Goal: Task Accomplishment & Management: Use online tool/utility

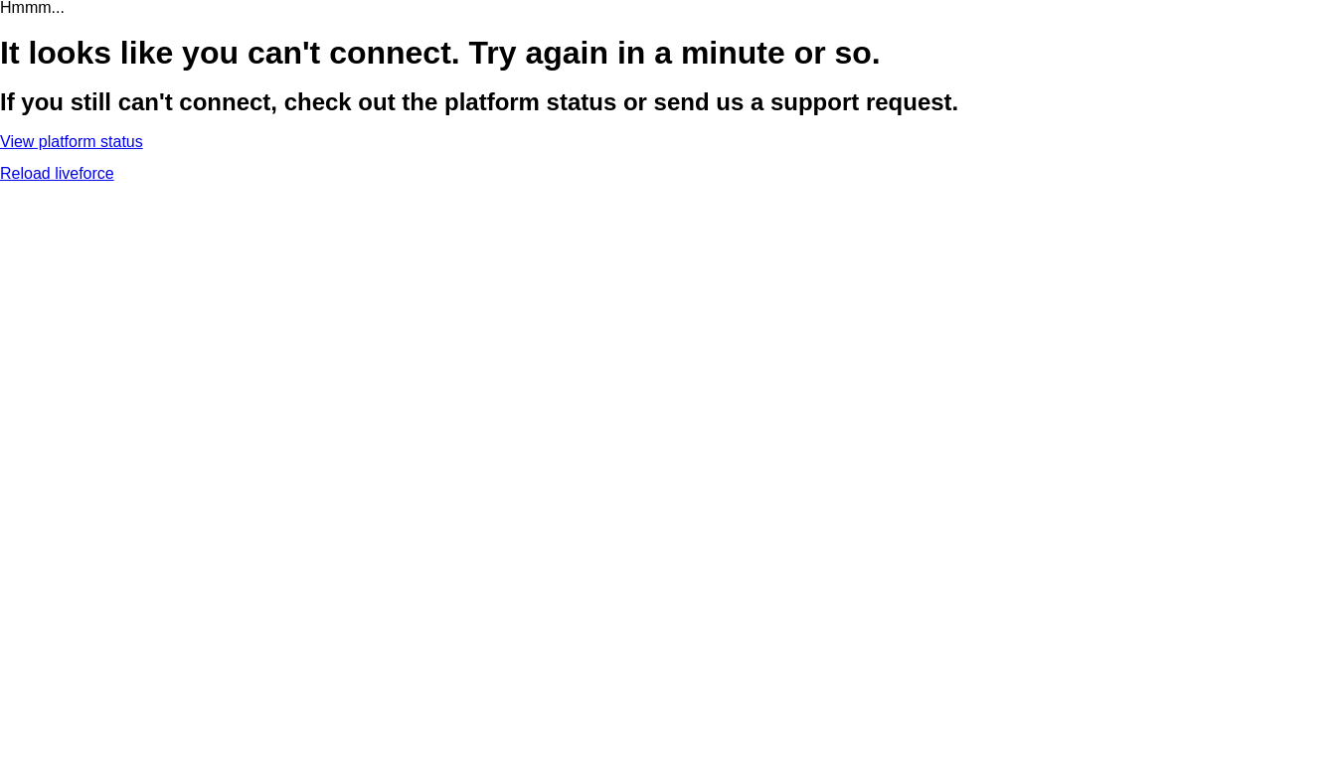
click at [114, 182] on link "Reload liveforce" at bounding box center [57, 173] width 114 height 17
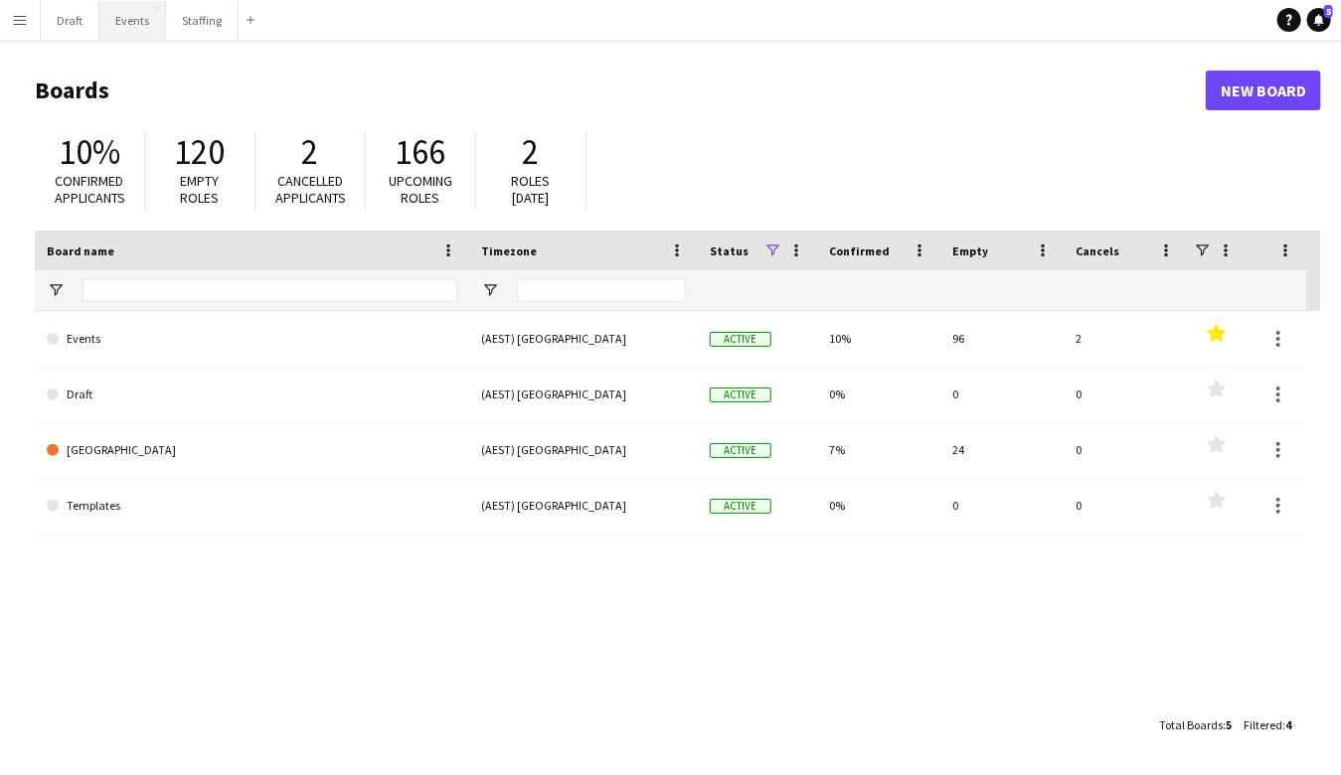
click at [124, 23] on button "Events Close" at bounding box center [132, 20] width 67 height 39
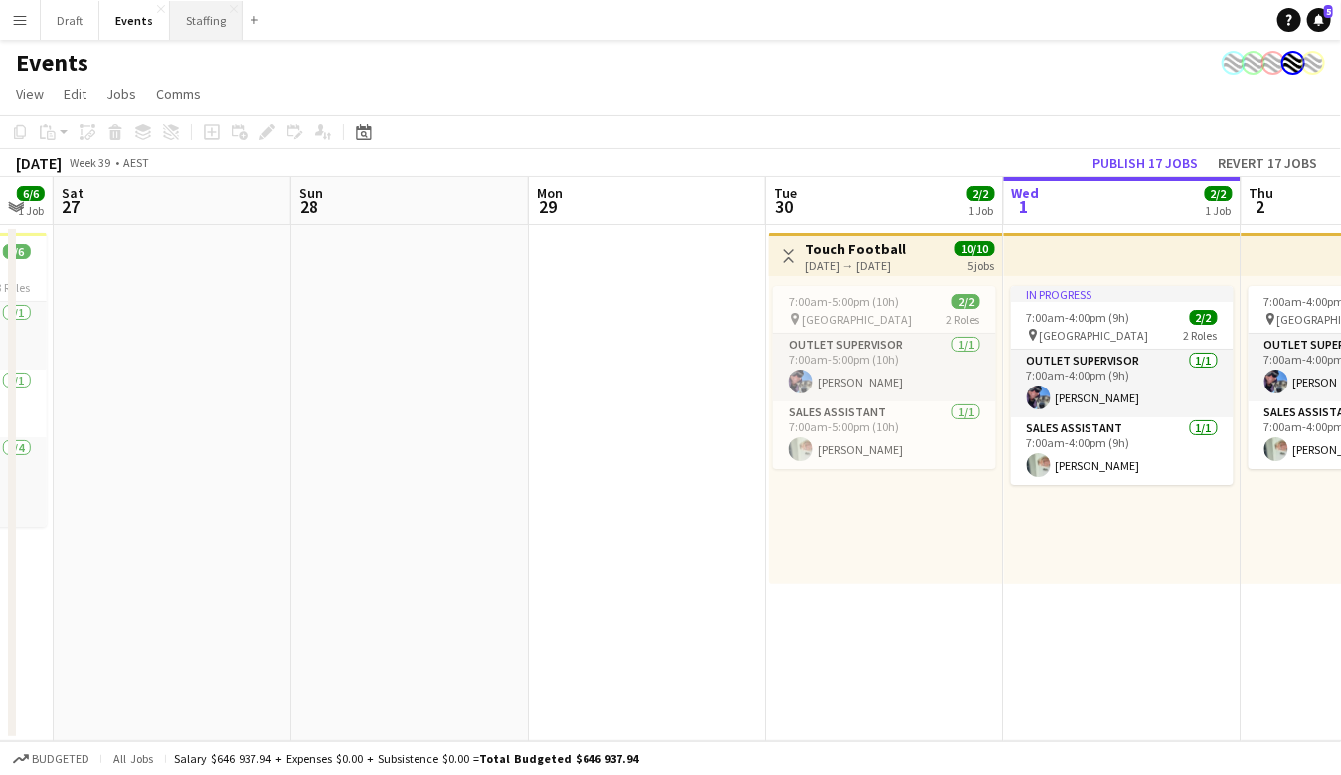
click at [186, 21] on button "Staffing Close" at bounding box center [206, 20] width 73 height 39
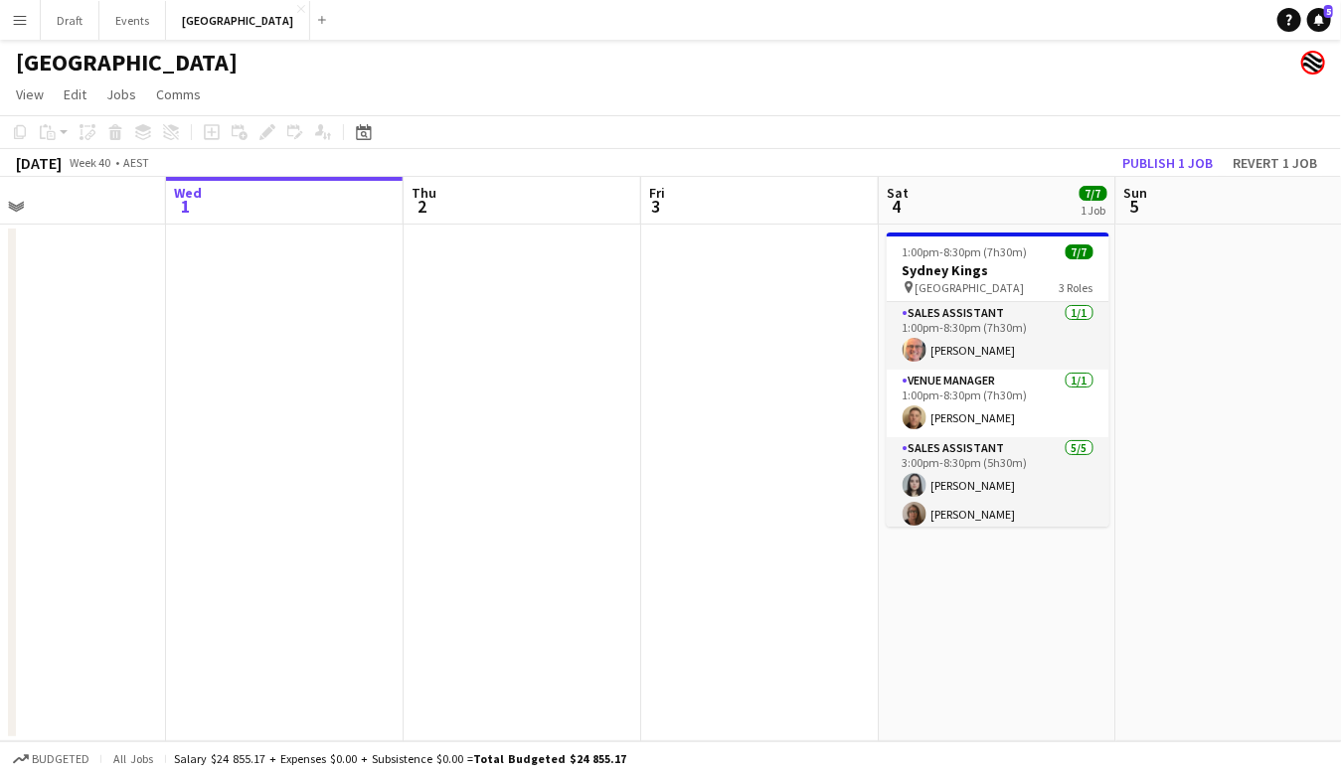
scroll to position [0, 545]
click at [130, 16] on button "Events Close" at bounding box center [132, 20] width 67 height 39
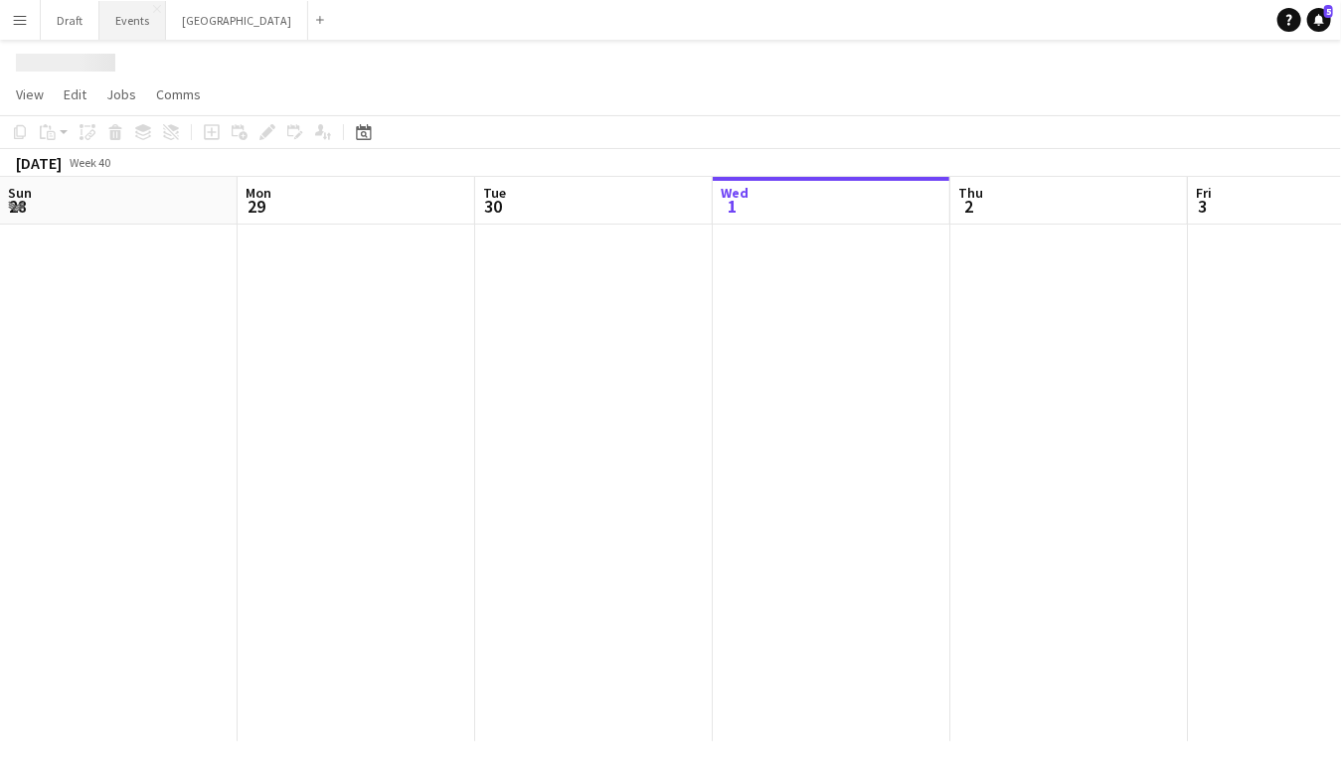
scroll to position [0, 474]
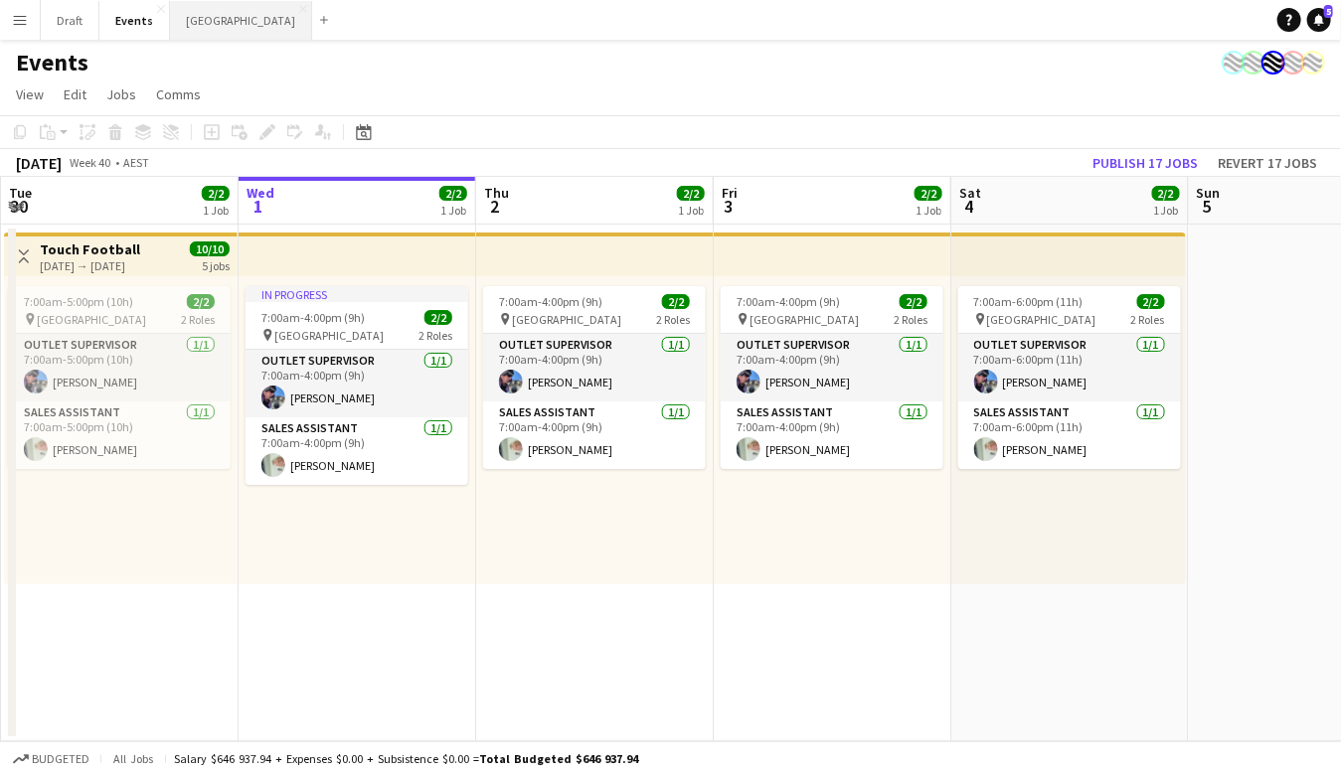
click at [197, 24] on button "Sydney Close" at bounding box center [241, 20] width 142 height 39
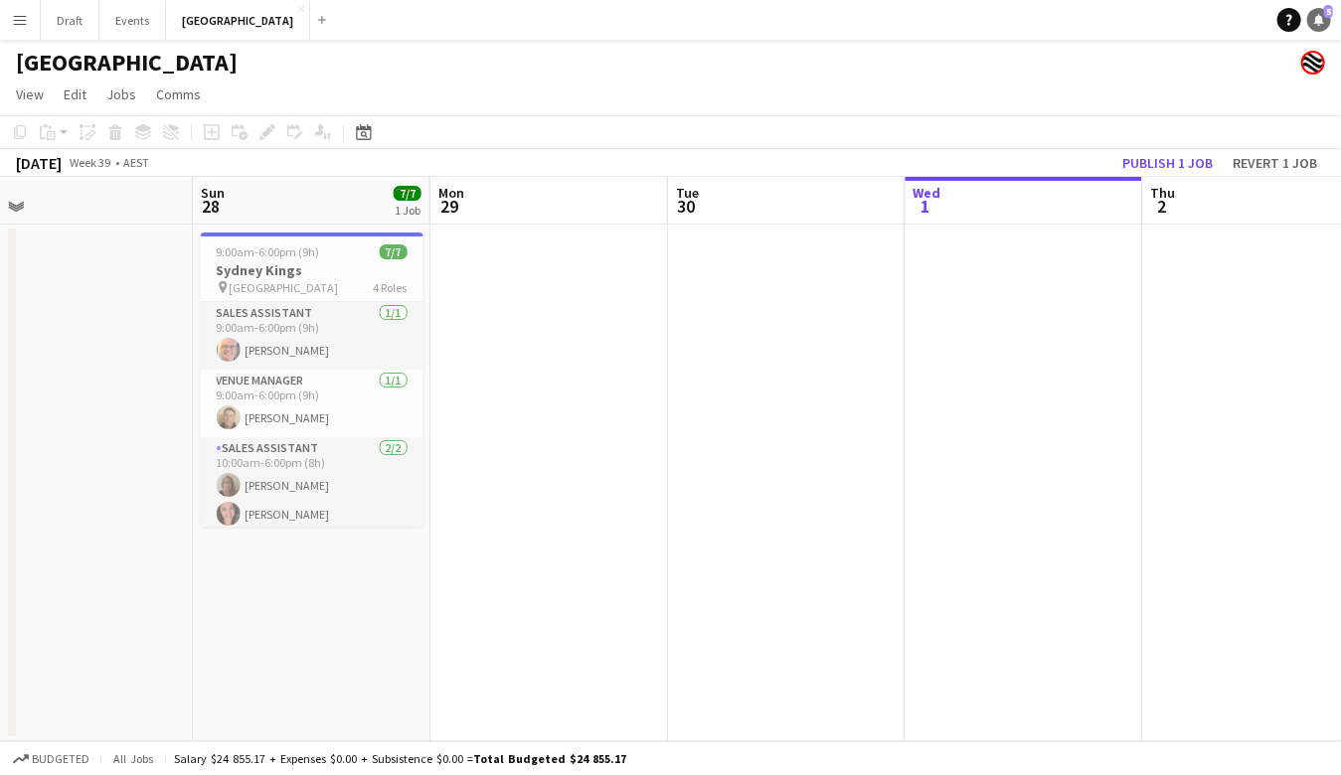
click at [1315, 19] on icon "Notifications" at bounding box center [1319, 20] width 12 height 12
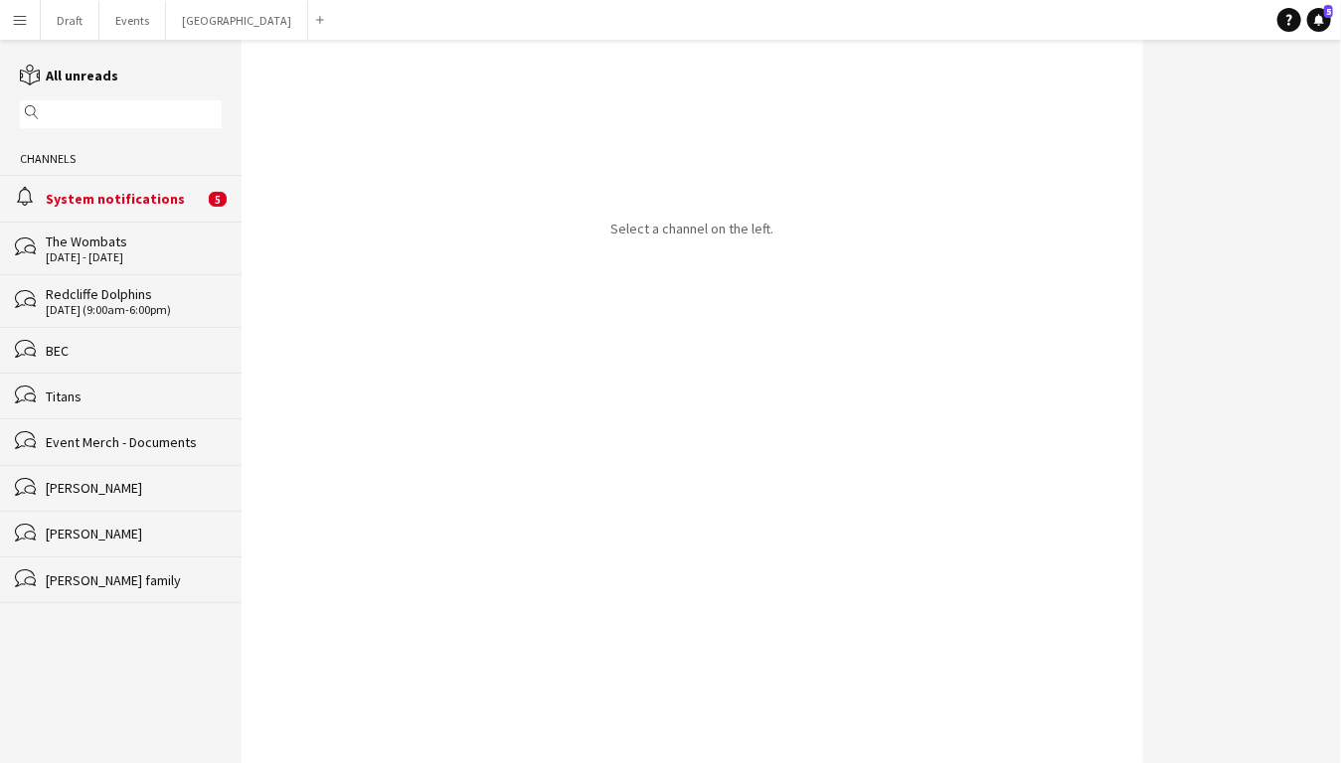
click at [156, 202] on div "System notifications" at bounding box center [125, 199] width 158 height 18
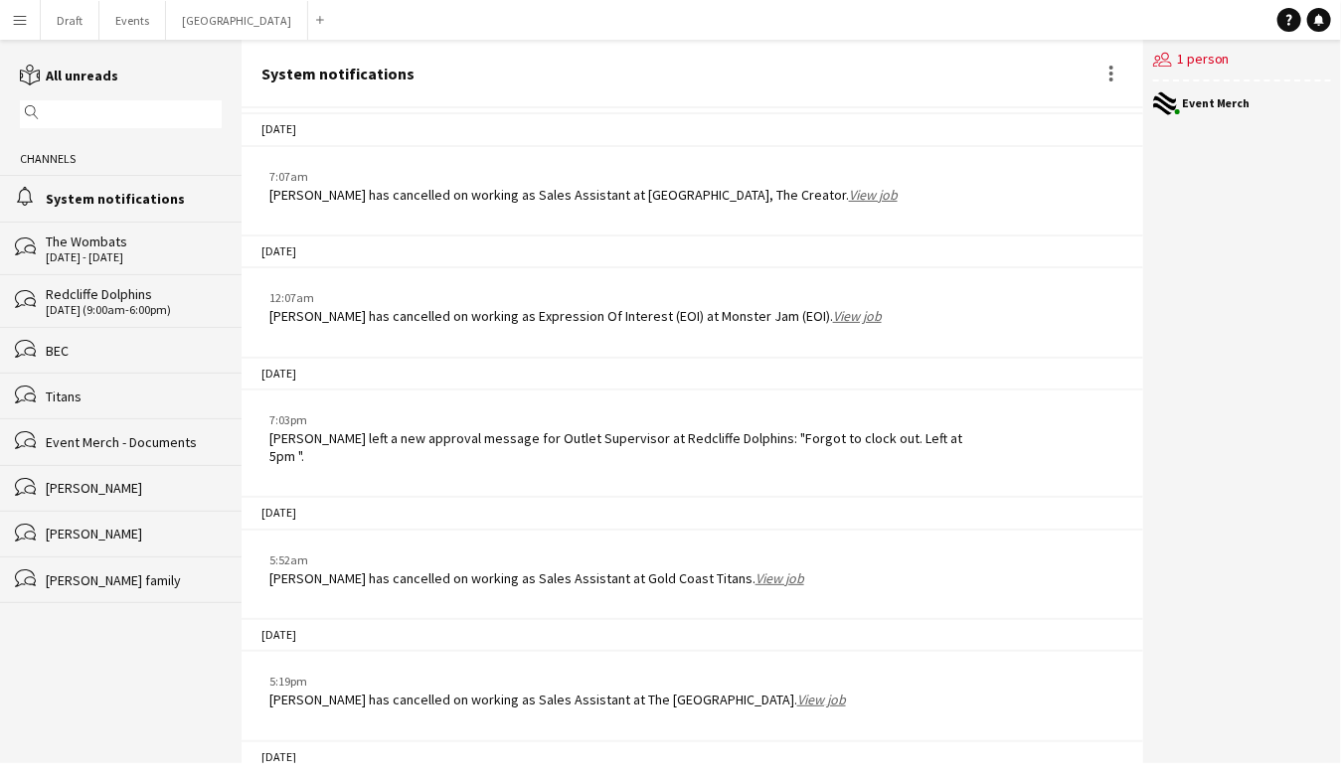
click at [28, 22] on button "Menu" at bounding box center [20, 20] width 40 height 40
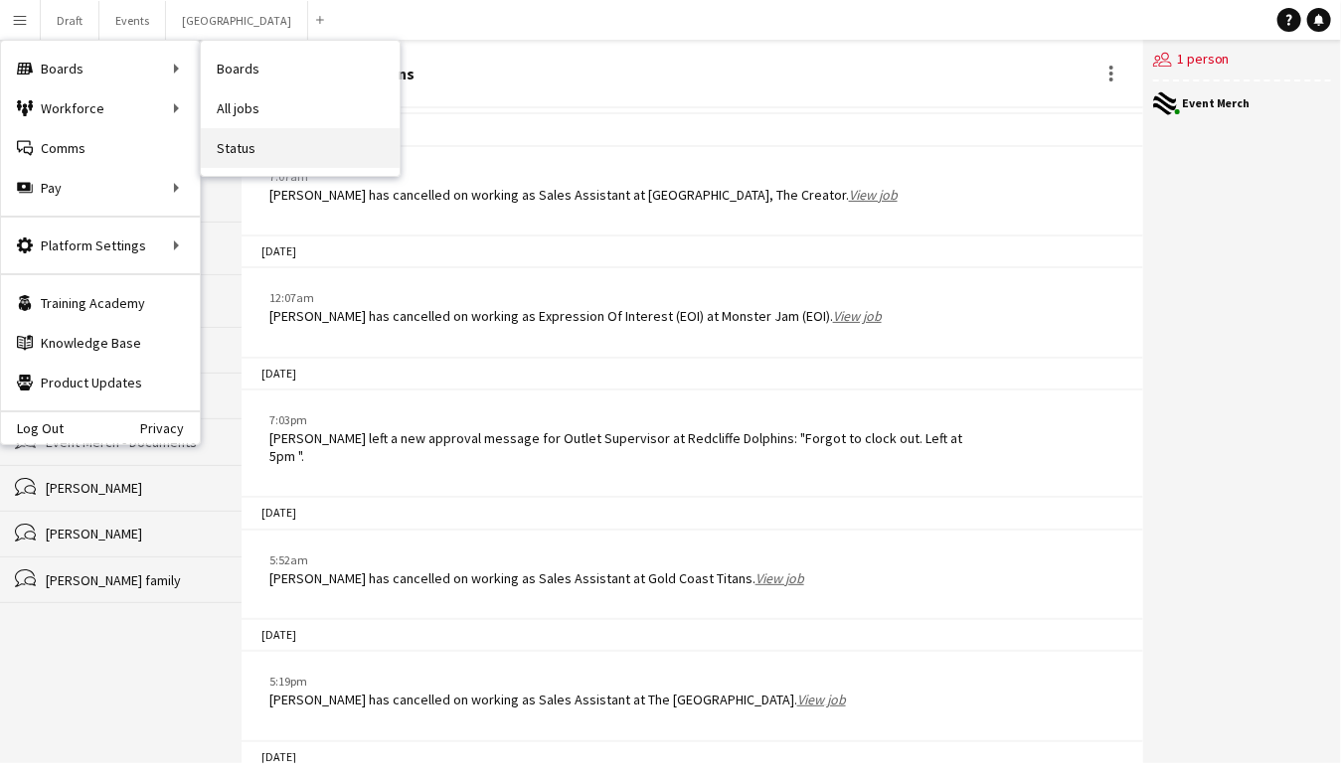
click at [282, 147] on link "Status" at bounding box center [300, 148] width 199 height 40
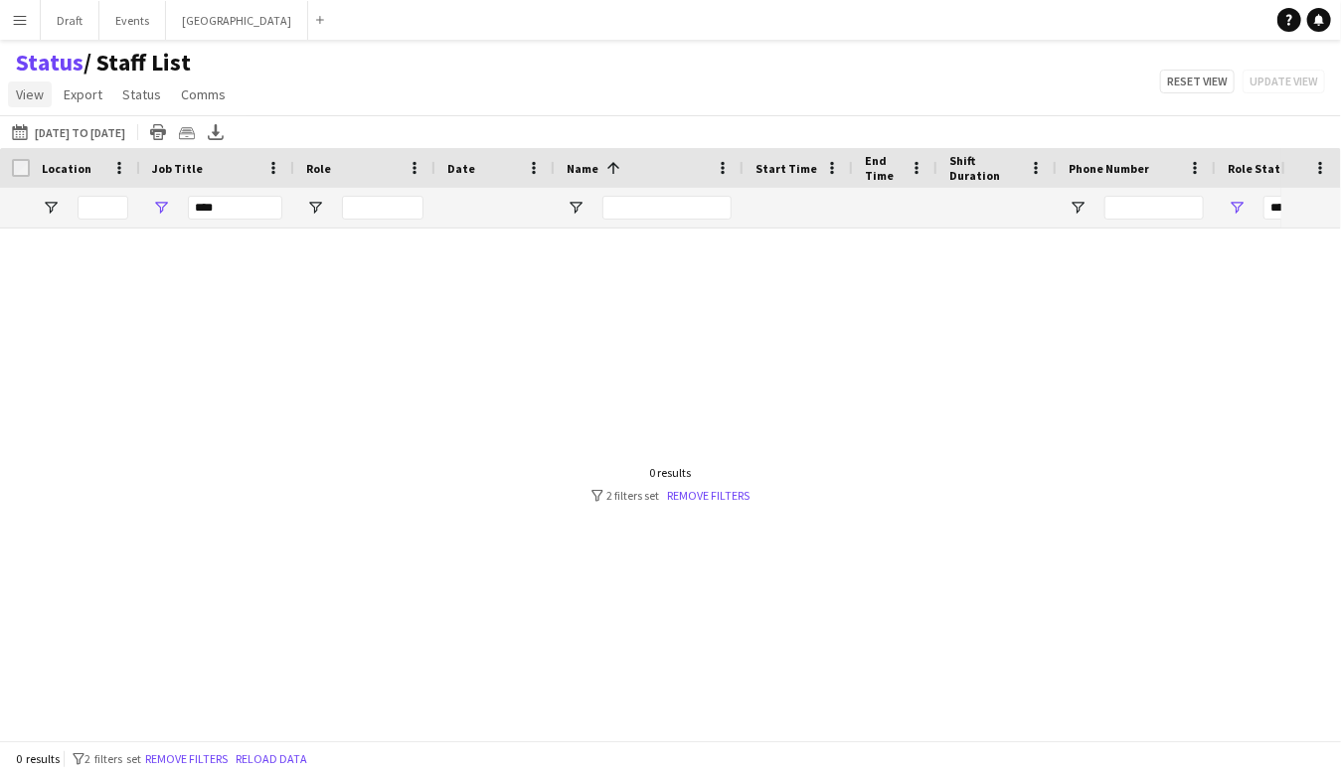
click at [36, 91] on span "View" at bounding box center [30, 94] width 28 height 18
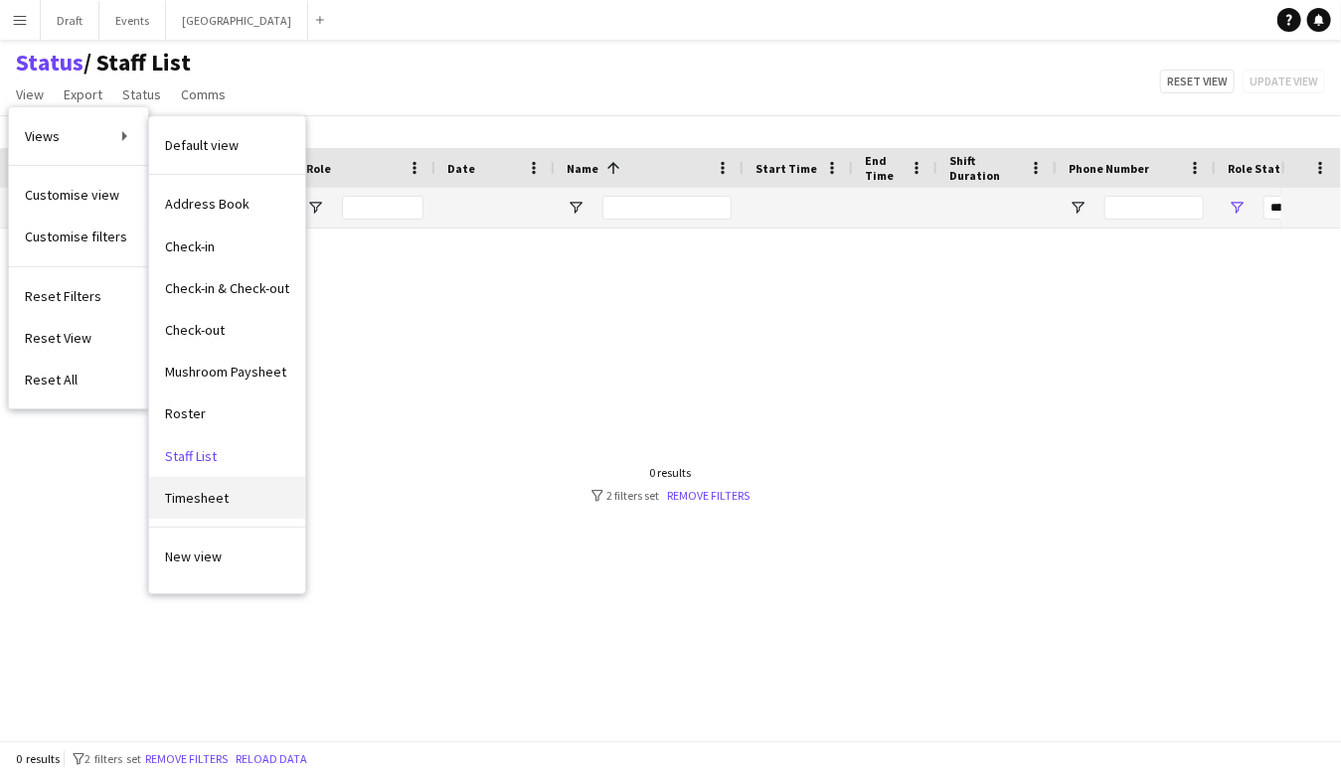
click at [195, 491] on span "Timesheet" at bounding box center [197, 498] width 64 height 18
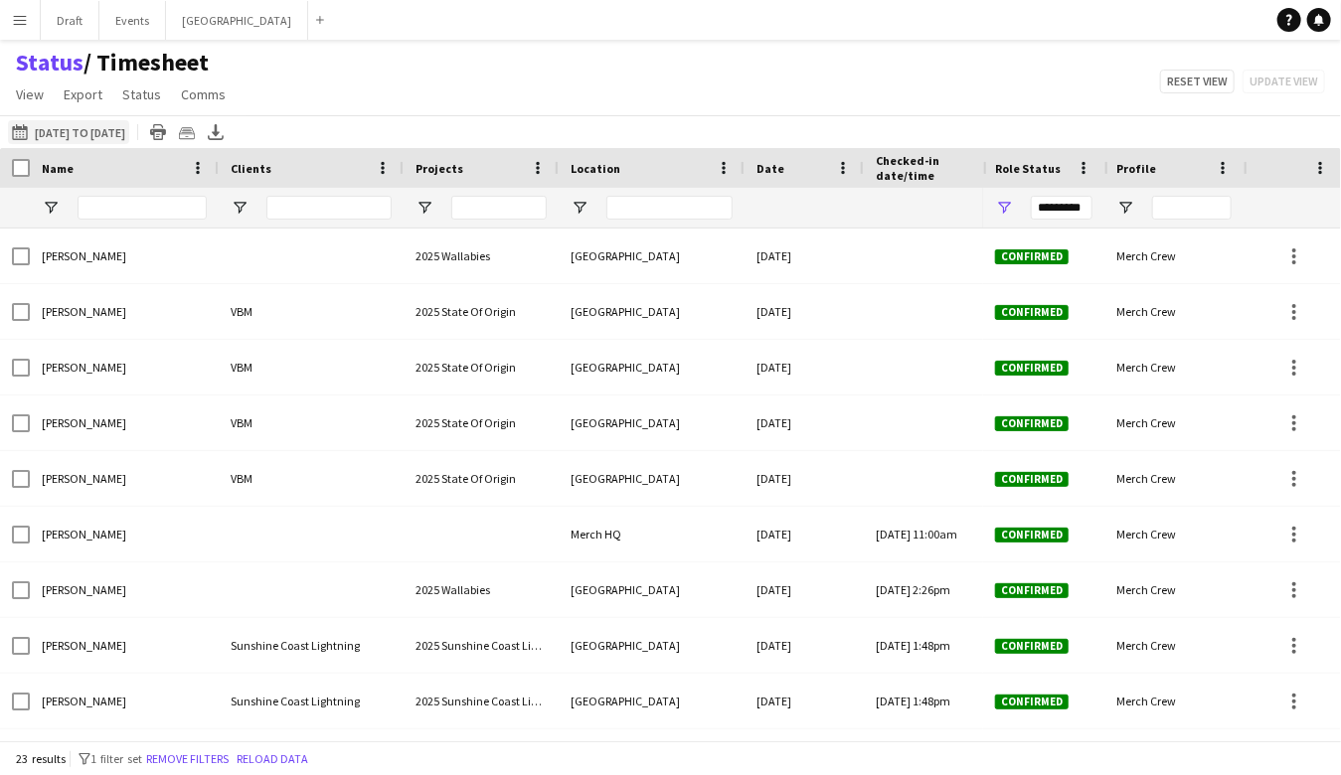
click at [50, 131] on button "[DATE] to [DATE] [DATE] to [DATE]" at bounding box center [68, 132] width 121 height 24
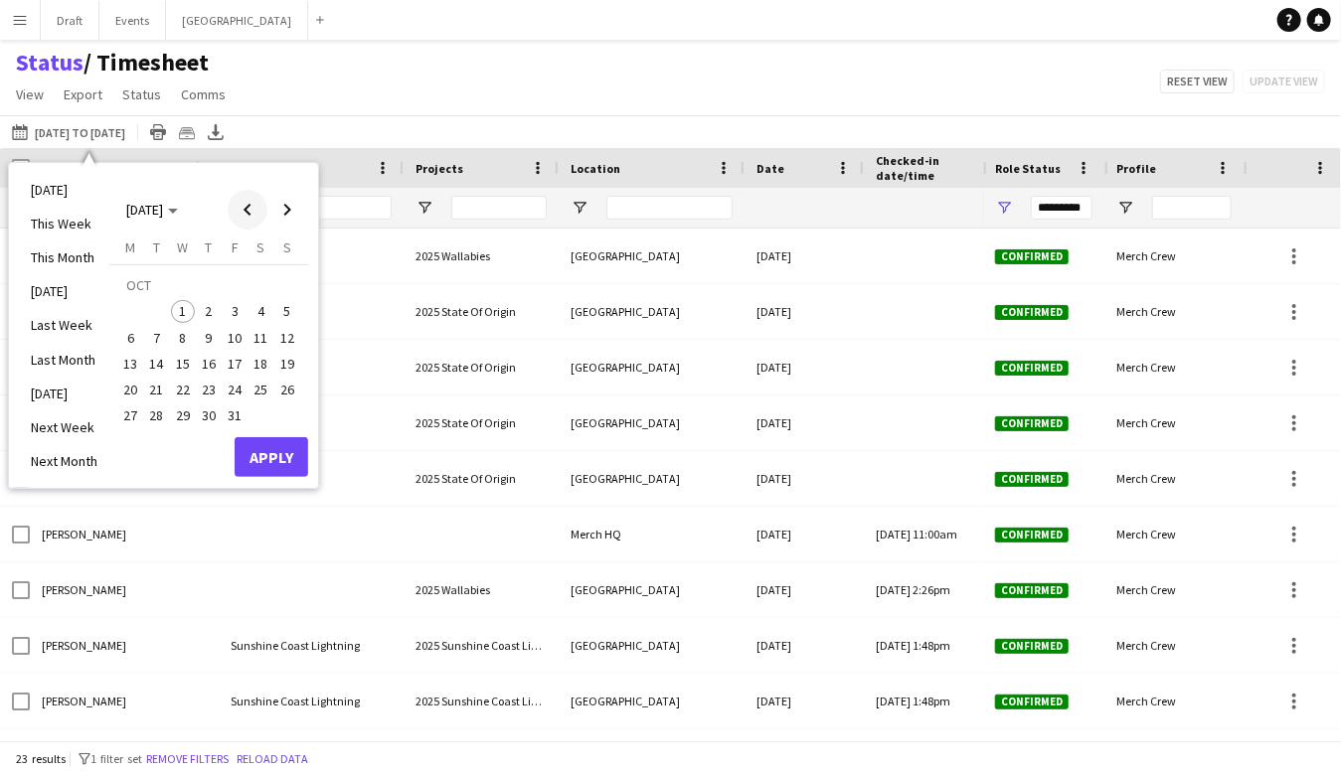
click at [245, 210] on span "Previous month" at bounding box center [248, 210] width 40 height 40
click at [177, 390] on span "24" at bounding box center [183, 390] width 24 height 24
click at [156, 415] on span "30" at bounding box center [157, 417] width 24 height 24
click at [267, 454] on button "Apply" at bounding box center [272, 457] width 74 height 40
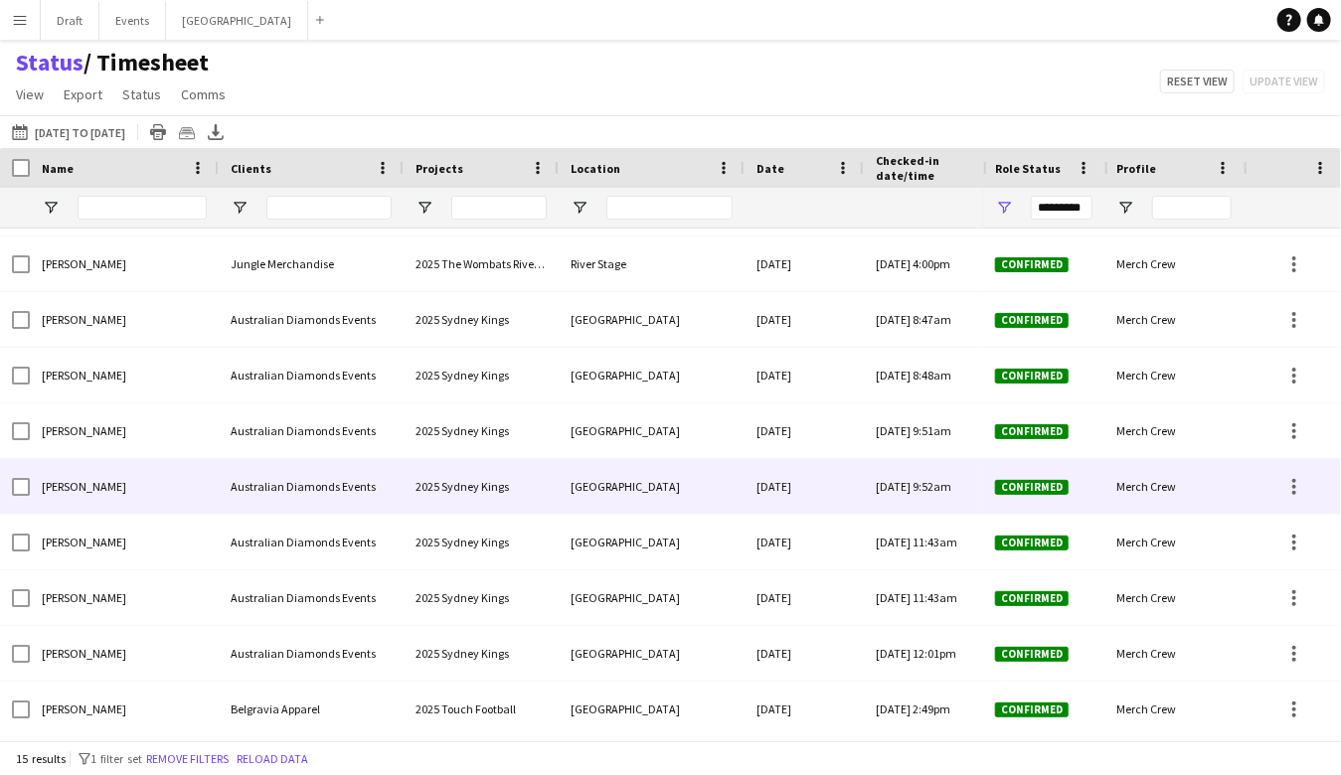
scroll to position [0, 1]
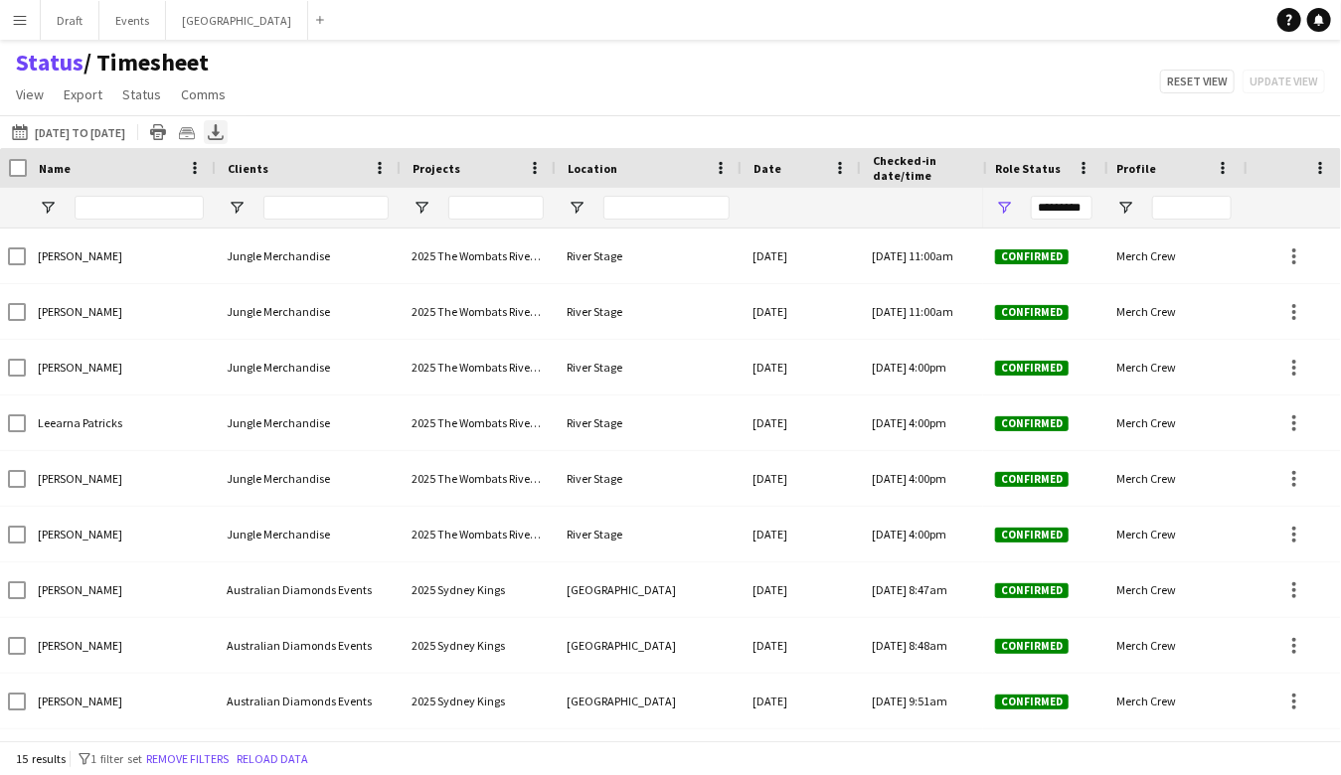
click at [224, 126] on icon "Export XLSX" at bounding box center [216, 132] width 16 height 16
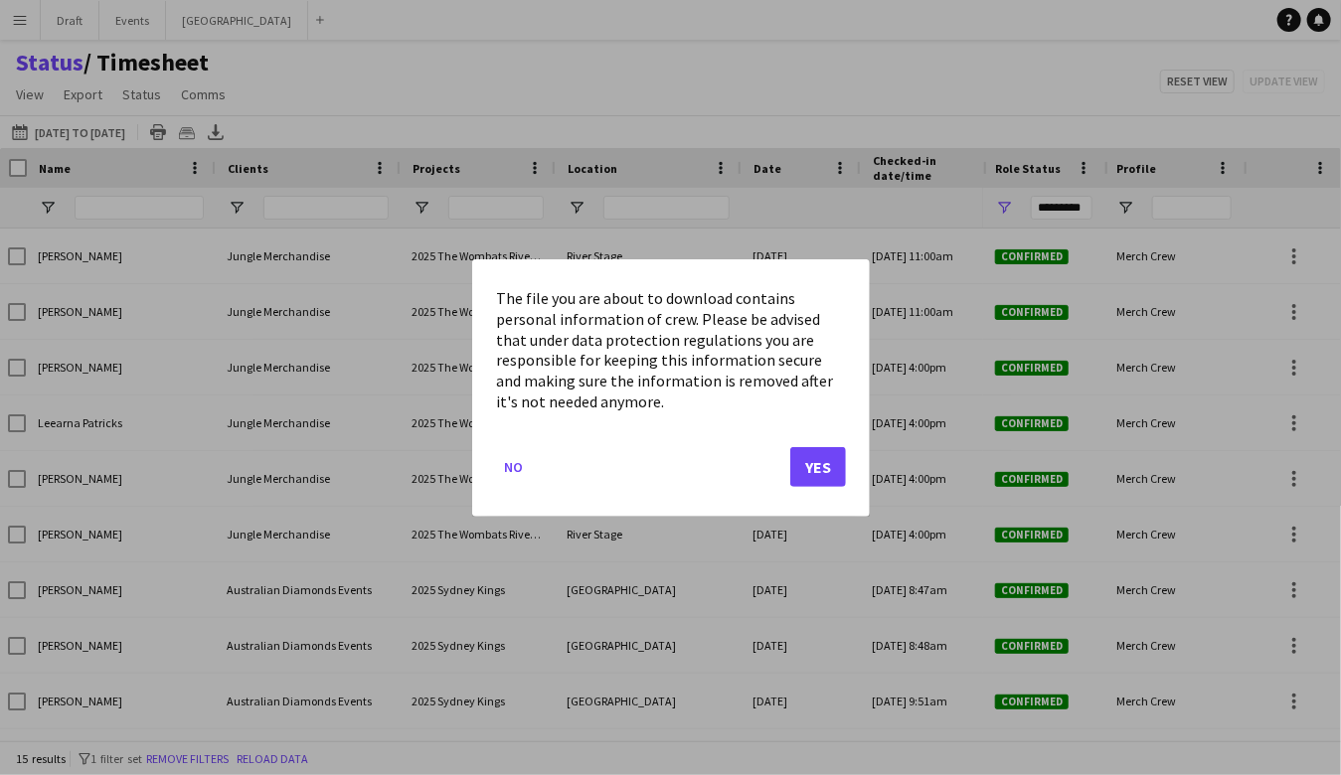
click at [816, 467] on button "Yes" at bounding box center [818, 466] width 56 height 40
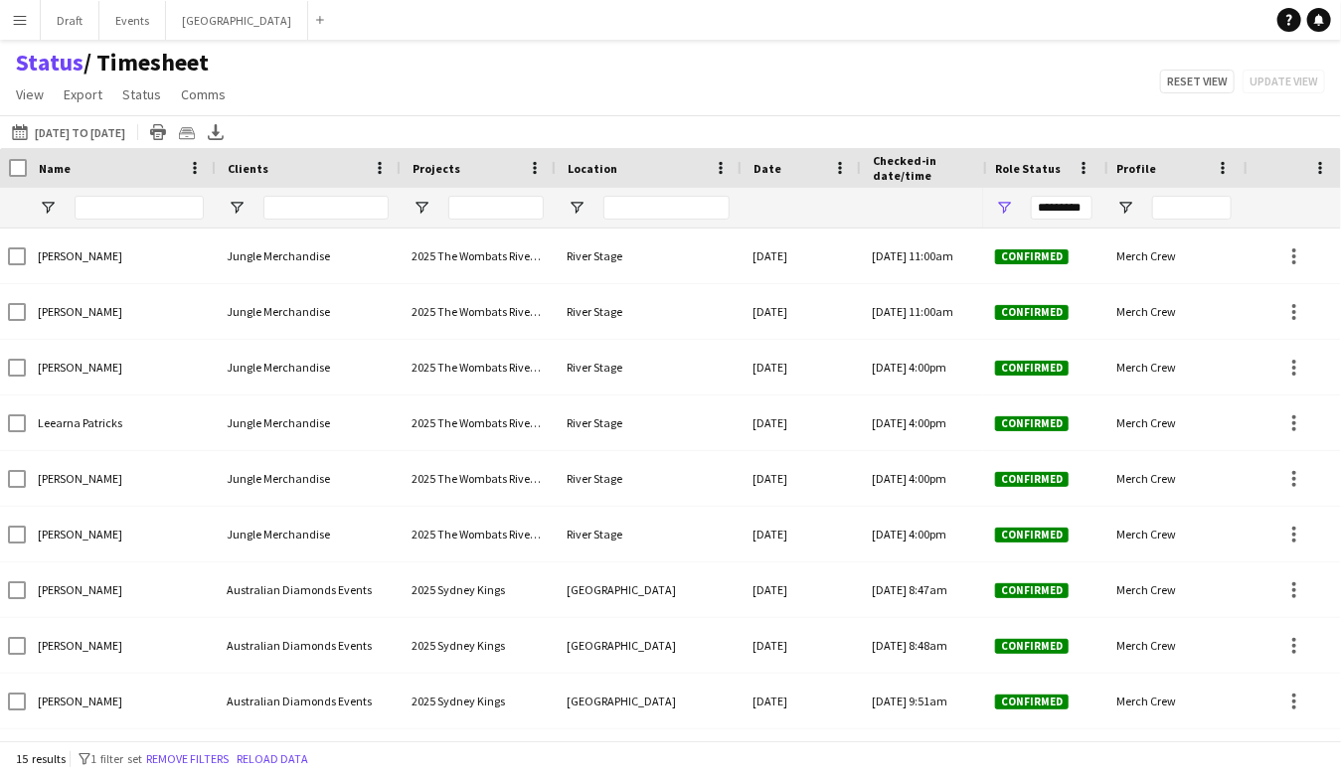
click at [869, 81] on div "Status / Timesheet View Views Default view Address Book Check-in Check-in & Che…" at bounding box center [670, 82] width 1341 height 68
click at [204, 17] on button "Sydney Close" at bounding box center [237, 20] width 142 height 39
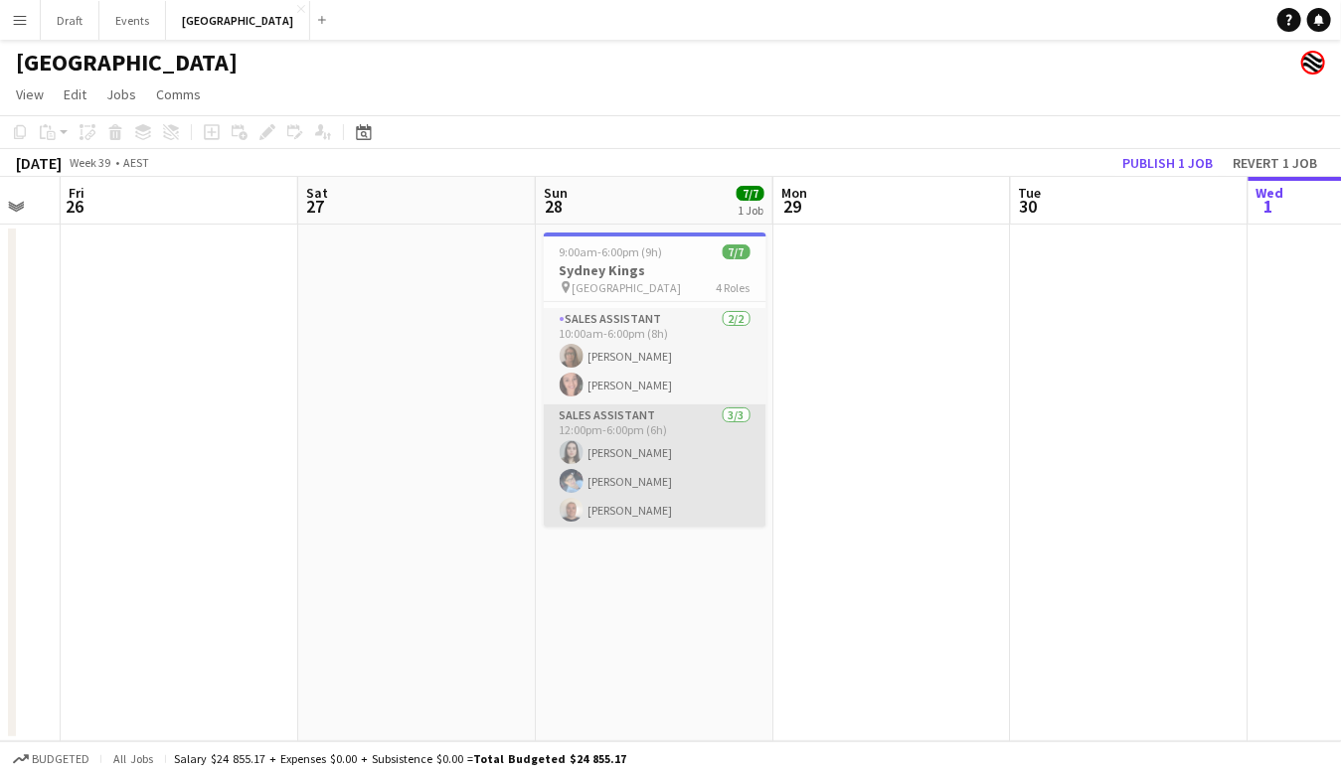
scroll to position [128, 0]
